Goal: Book appointment/travel/reservation

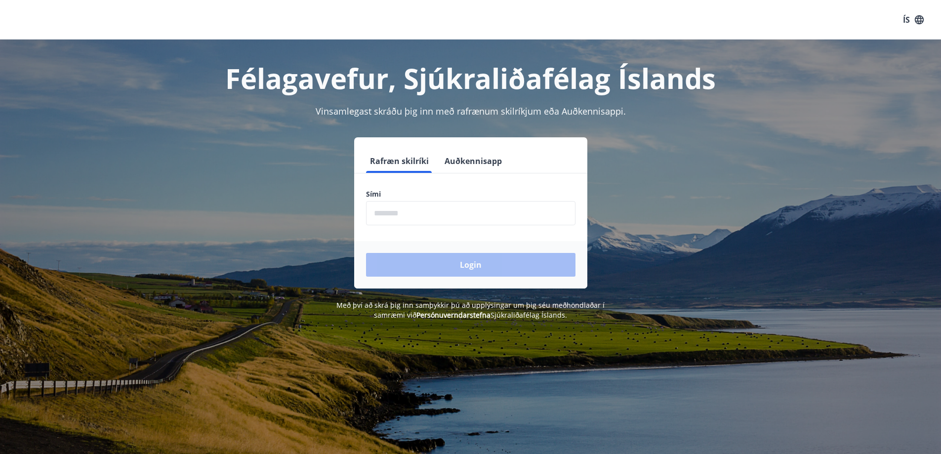
click at [431, 209] on input "phone" at bounding box center [470, 213] width 209 height 24
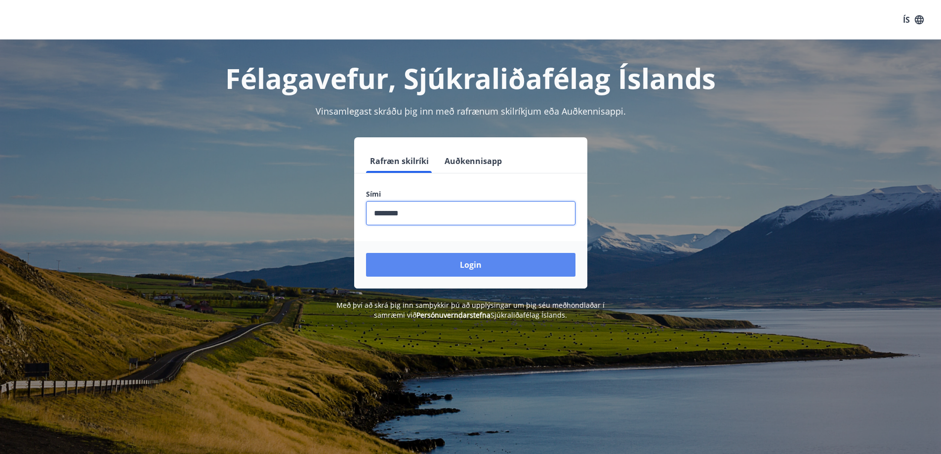
type input "********"
click at [463, 259] on button "Login" at bounding box center [470, 265] width 209 height 24
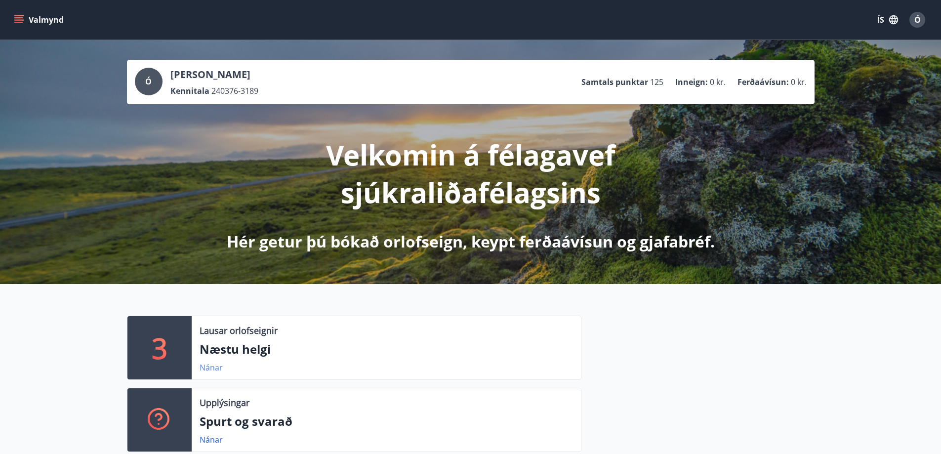
click at [208, 366] on link "Nánar" at bounding box center [210, 367] width 23 height 11
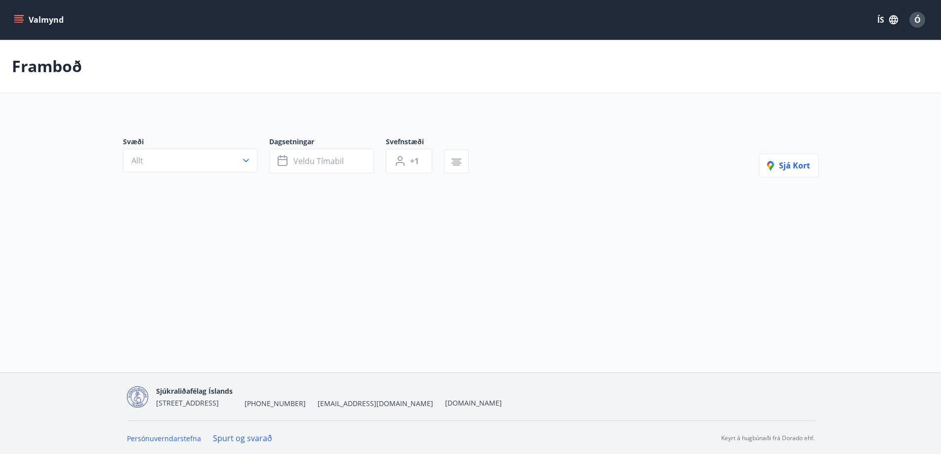
type input "*"
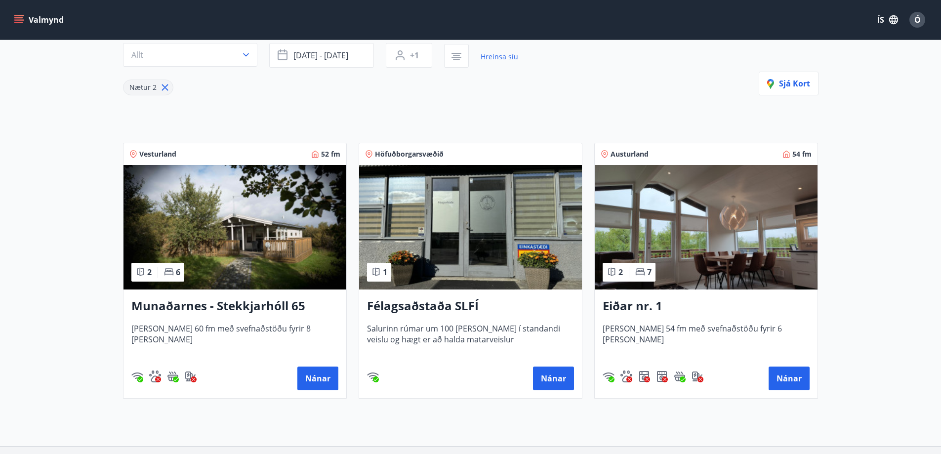
scroll to position [148, 0]
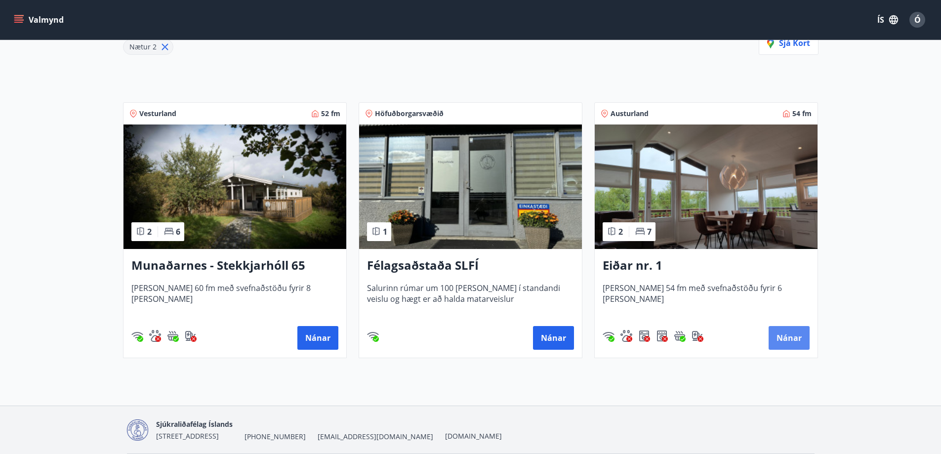
click at [790, 338] on button "Nánar" at bounding box center [788, 338] width 41 height 24
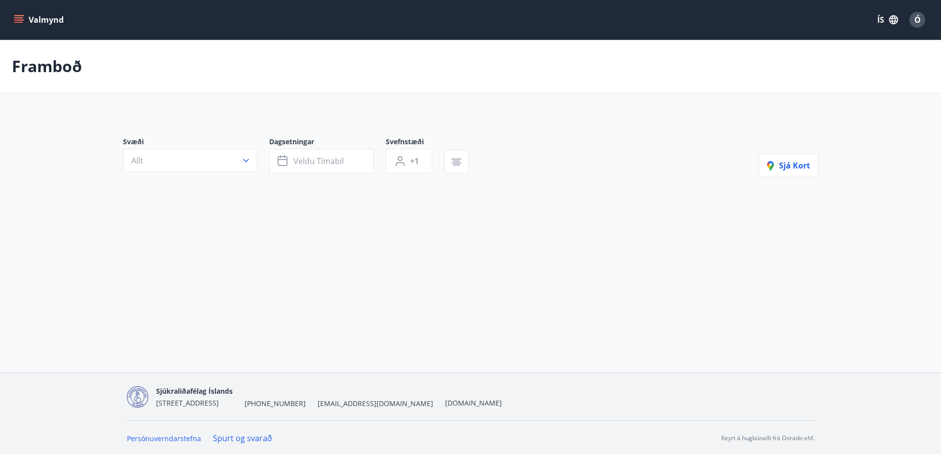
type input "*"
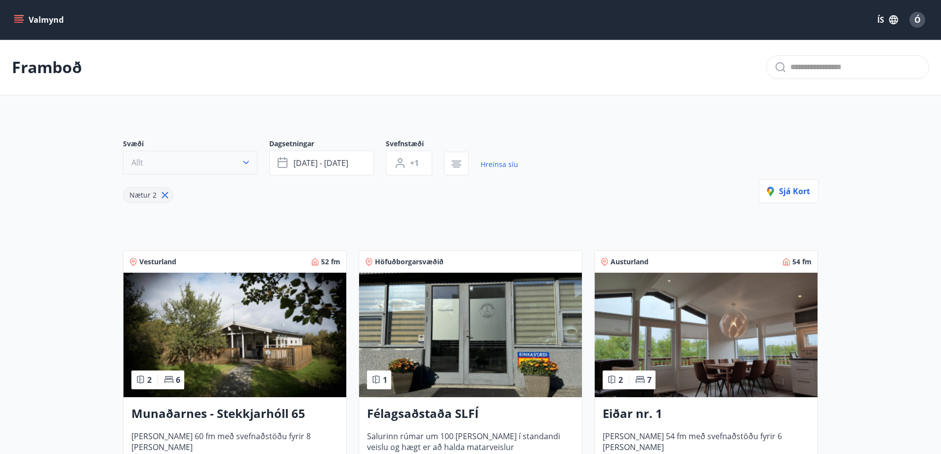
click at [239, 163] on button "Allt" at bounding box center [190, 163] width 134 height 24
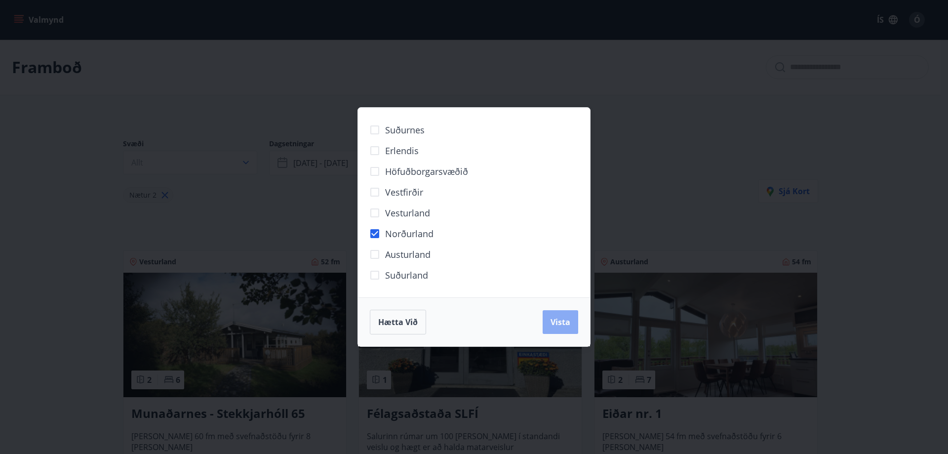
click at [559, 319] on span "Vista" at bounding box center [561, 321] width 20 height 11
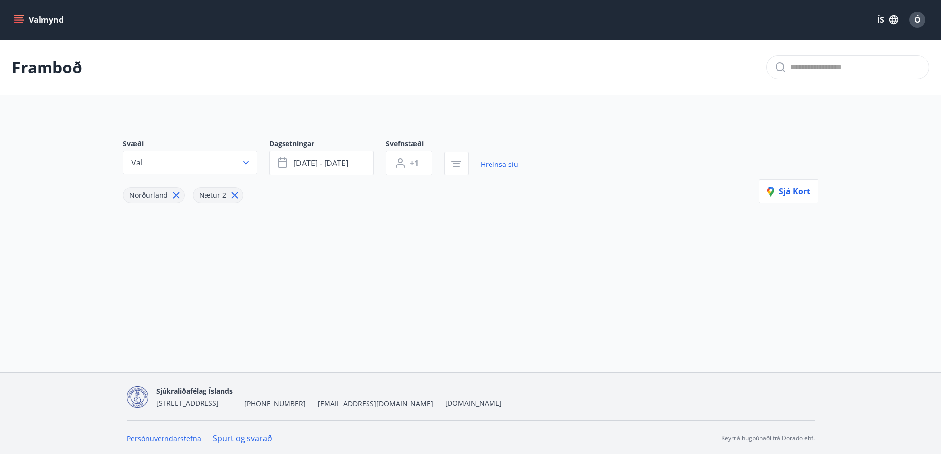
scroll to position [1, 0]
